Goal: Task Accomplishment & Management: Manage account settings

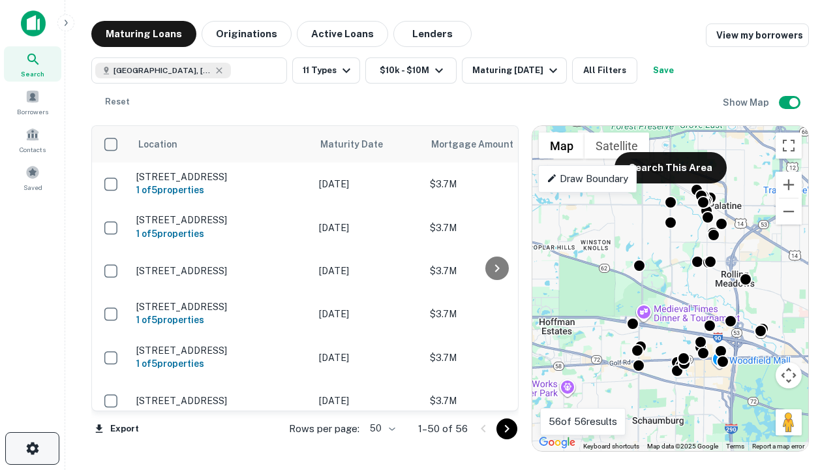
click at [32, 448] on icon "button" at bounding box center [33, 449] width 16 height 16
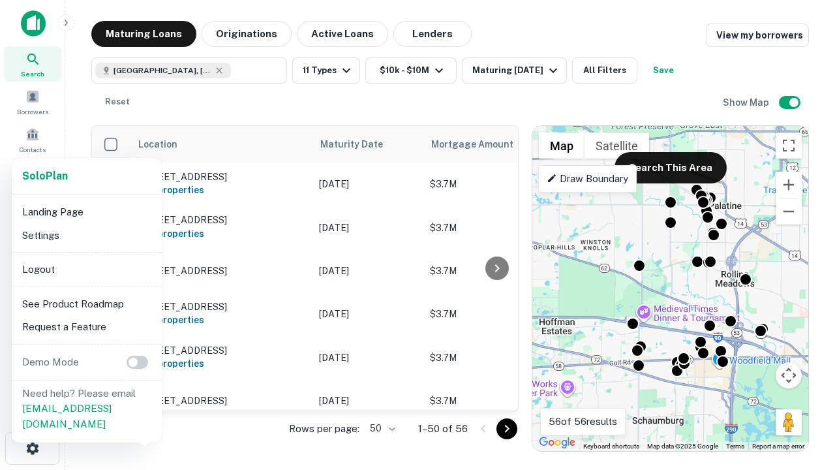
click at [86, 269] on li "Logout" at bounding box center [87, 269] width 140 height 23
